Goal: Task Accomplishment & Management: Manage account settings

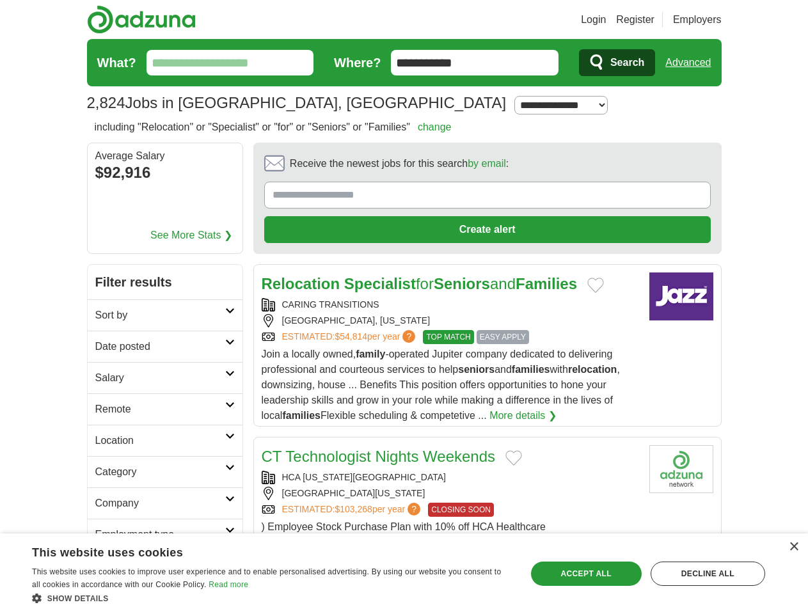
click at [606, 20] on link "Login" at bounding box center [593, 19] width 25 height 15
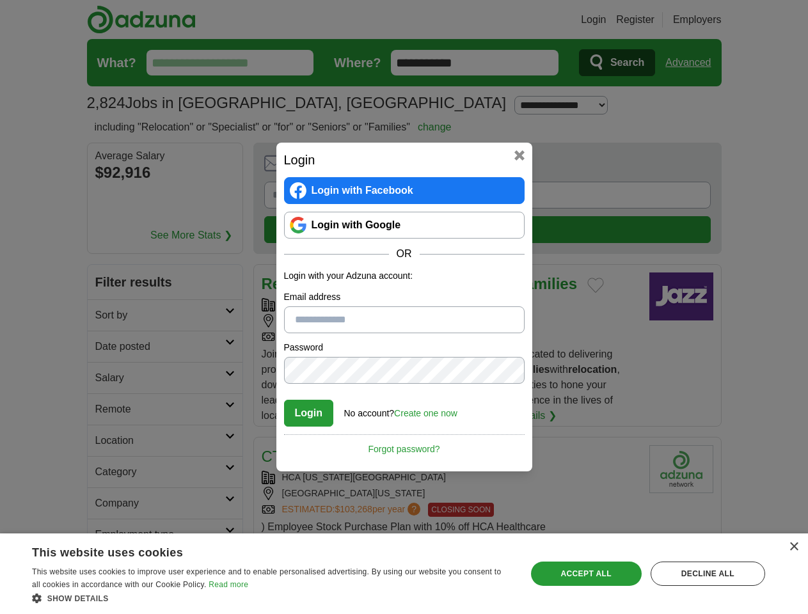
click at [712, 20] on div "Login Login with Facebook Login with Google OR Login with your Adzuna account: …" at bounding box center [404, 307] width 808 height 614
click at [693, 63] on div "Login Login with Facebook Login with Google OR Login with your Adzuna account: …" at bounding box center [404, 307] width 808 height 614
click at [154, 174] on div "Login Login with Facebook Login with Google OR Login with your Adzuna account: …" at bounding box center [404, 307] width 808 height 614
click at [452, 167] on h2 "Login" at bounding box center [404, 159] width 241 height 19
click at [748, 168] on div "Login Login with Facebook Login with Google OR Login with your Adzuna account: …" at bounding box center [404, 307] width 808 height 614
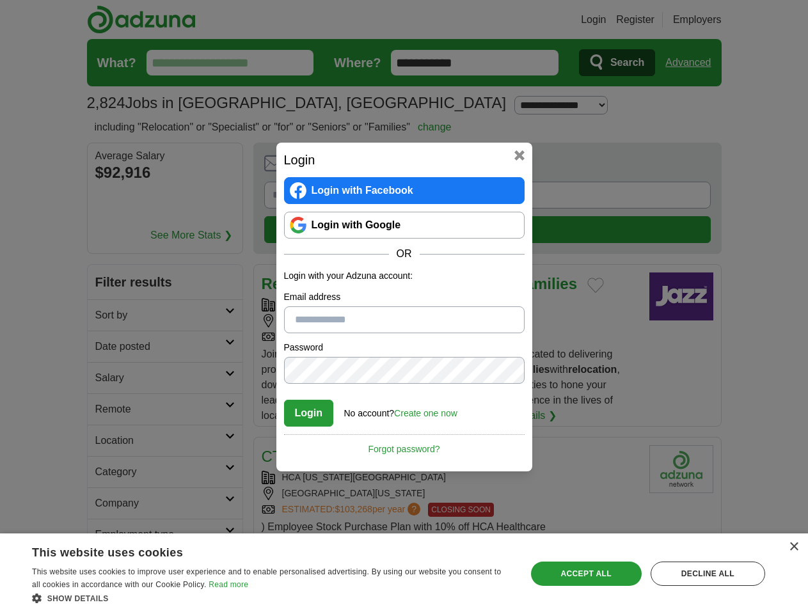
click at [107, 253] on div "Login Login with Facebook Login with Google OR Login with your Adzuna account: …" at bounding box center [404, 307] width 808 height 614
click at [107, 285] on div "Login Login with Facebook Login with Google OR Login with your Adzuna account: …" at bounding box center [404, 307] width 808 height 614
click at [107, 316] on div "Login Login with Facebook Login with Google OR Login with your Adzuna account: …" at bounding box center [404, 307] width 808 height 614
click at [107, 347] on div "Login Login with Facebook Login with Google OR Login with your Adzuna account: …" at bounding box center [404, 307] width 808 height 614
